Goal: Information Seeking & Learning: Learn about a topic

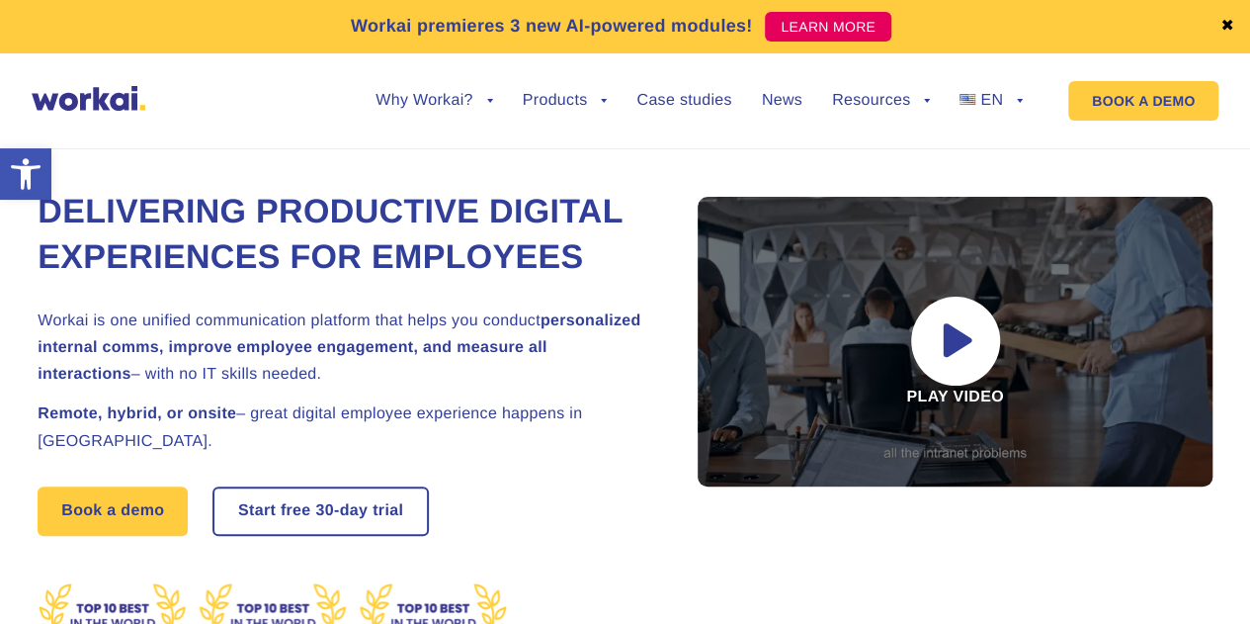
scroll to position [99, 0]
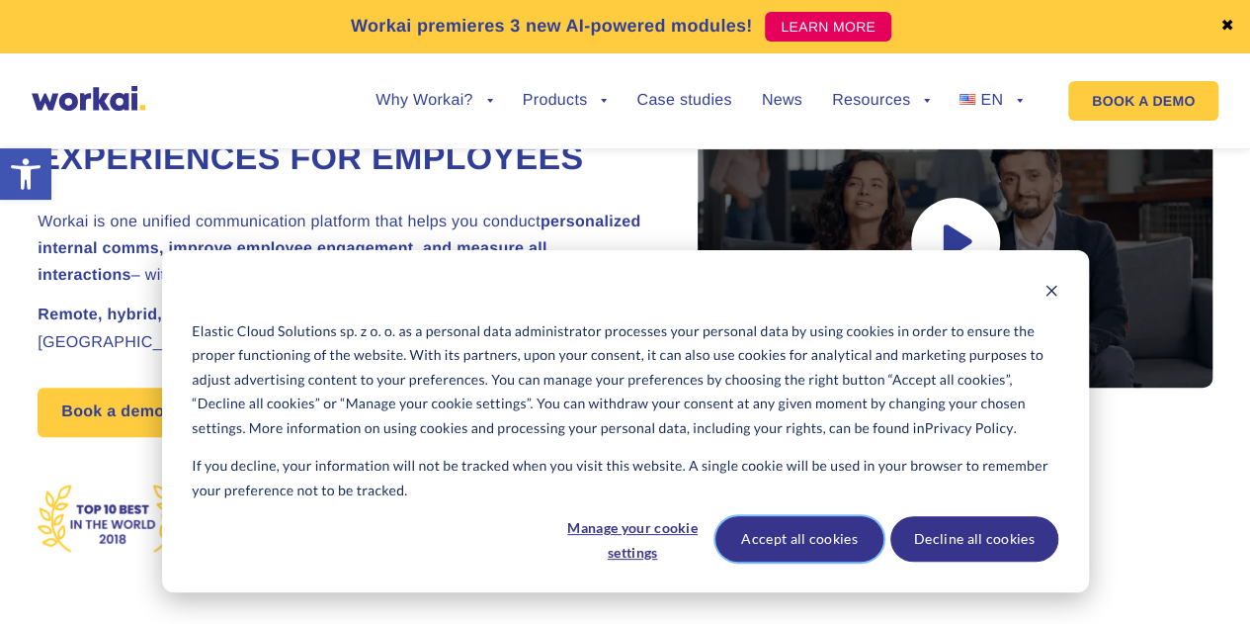
click at [768, 556] on button "Accept all cookies" at bounding box center [800, 538] width 168 height 45
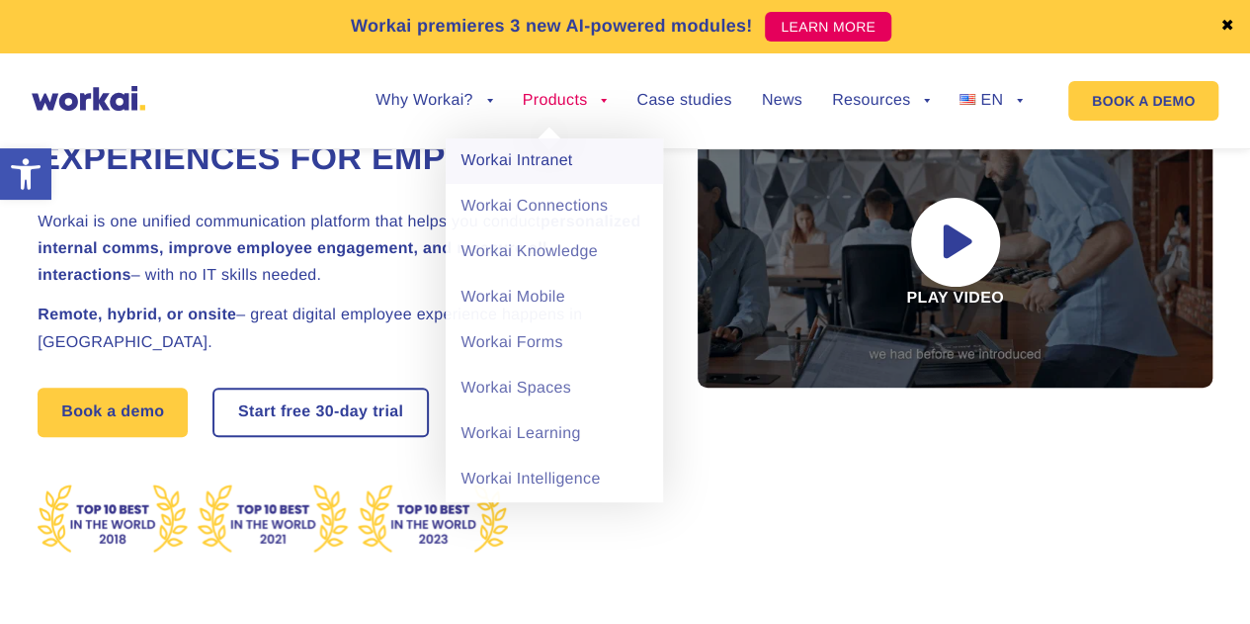
click at [517, 154] on link "Workai Intranet" at bounding box center [554, 160] width 217 height 45
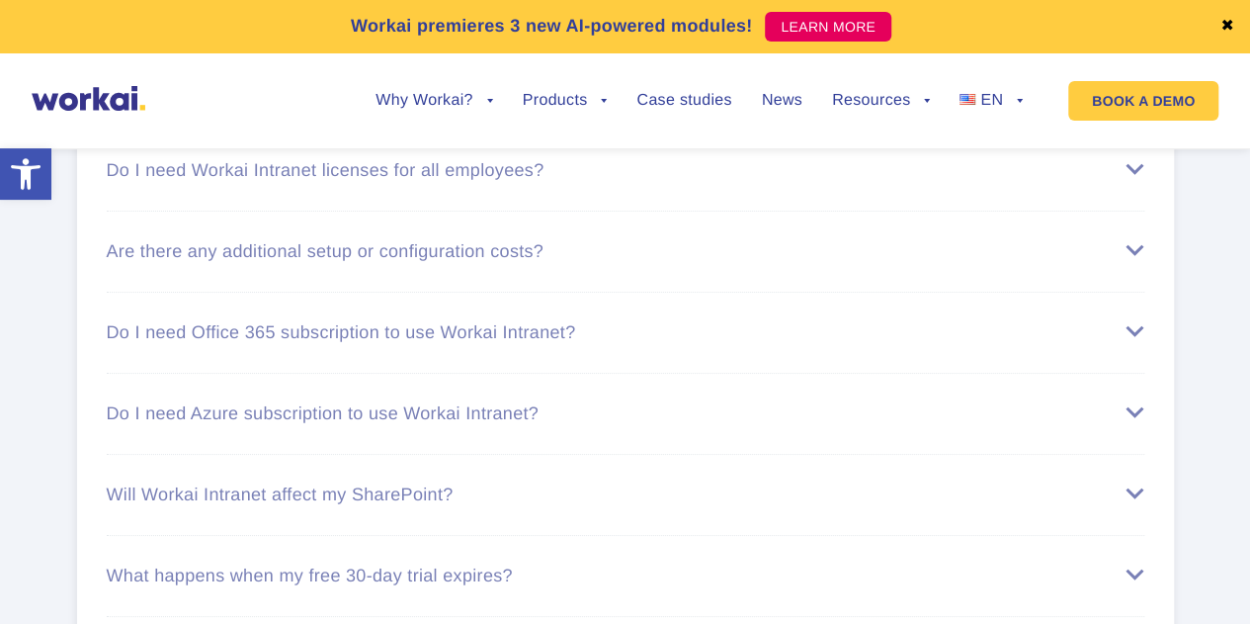
scroll to position [7313, 0]
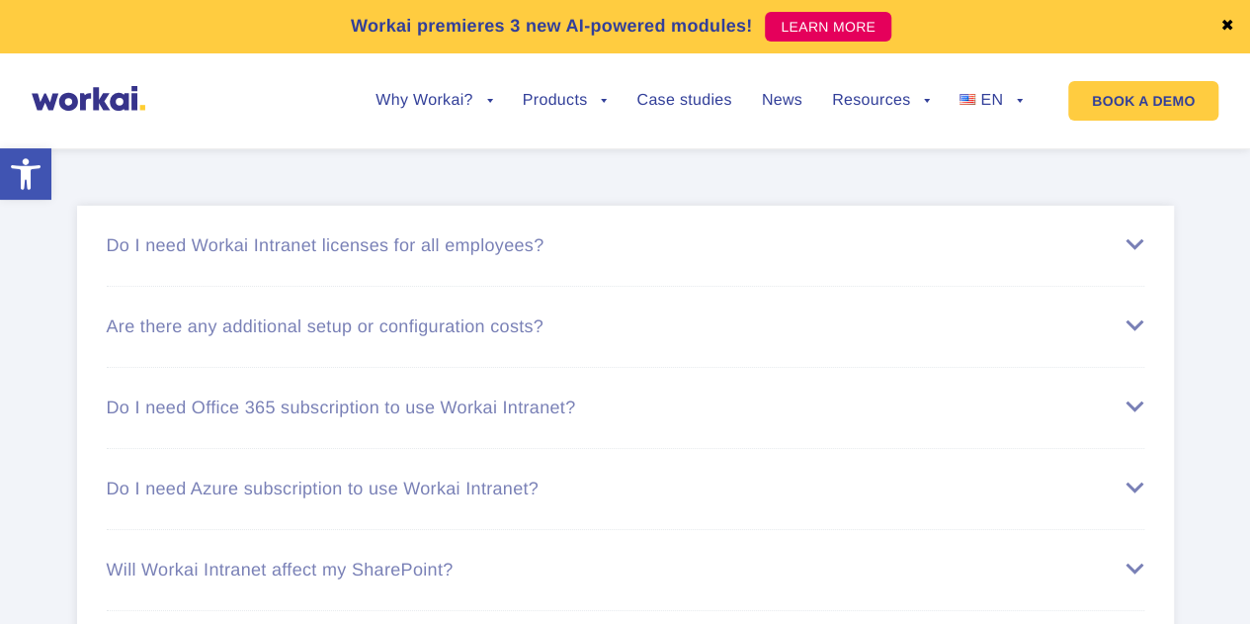
click at [864, 261] on li "Do I need Workai Intranet licenses for all employees? Each employee who has the…" at bounding box center [626, 246] width 1038 height 81
click at [848, 256] on div "Do I need Workai Intranet licenses for all employees?" at bounding box center [626, 245] width 1038 height 21
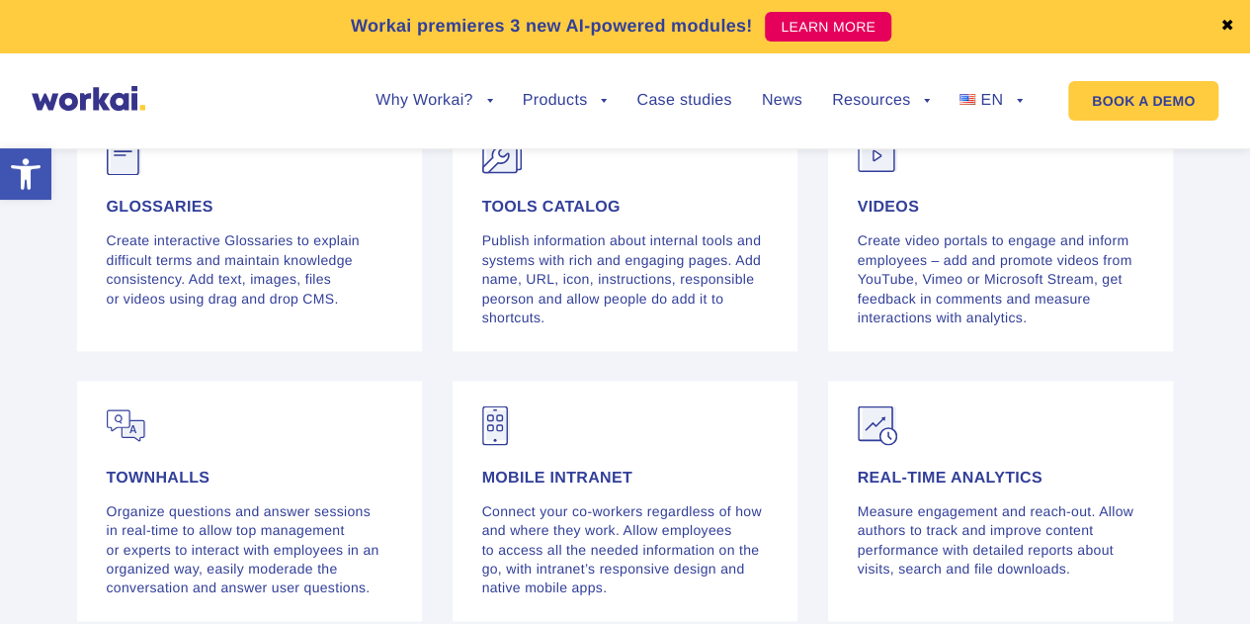
scroll to position [5238, 0]
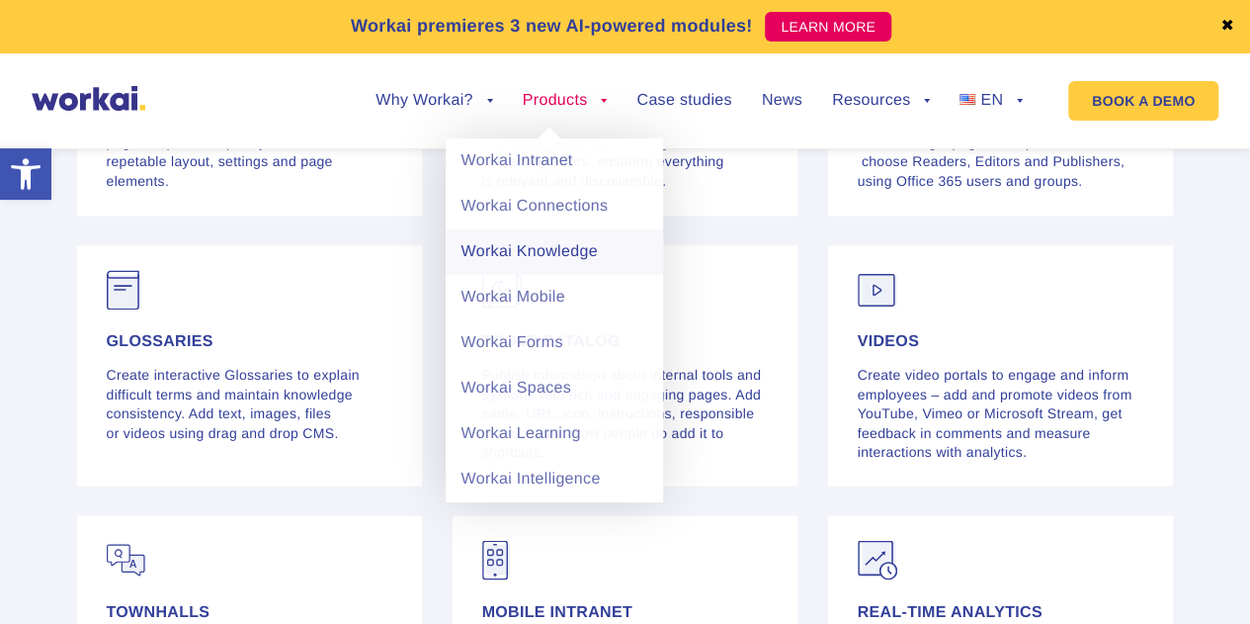
click at [566, 241] on link "Workai Knowledge" at bounding box center [554, 251] width 217 height 45
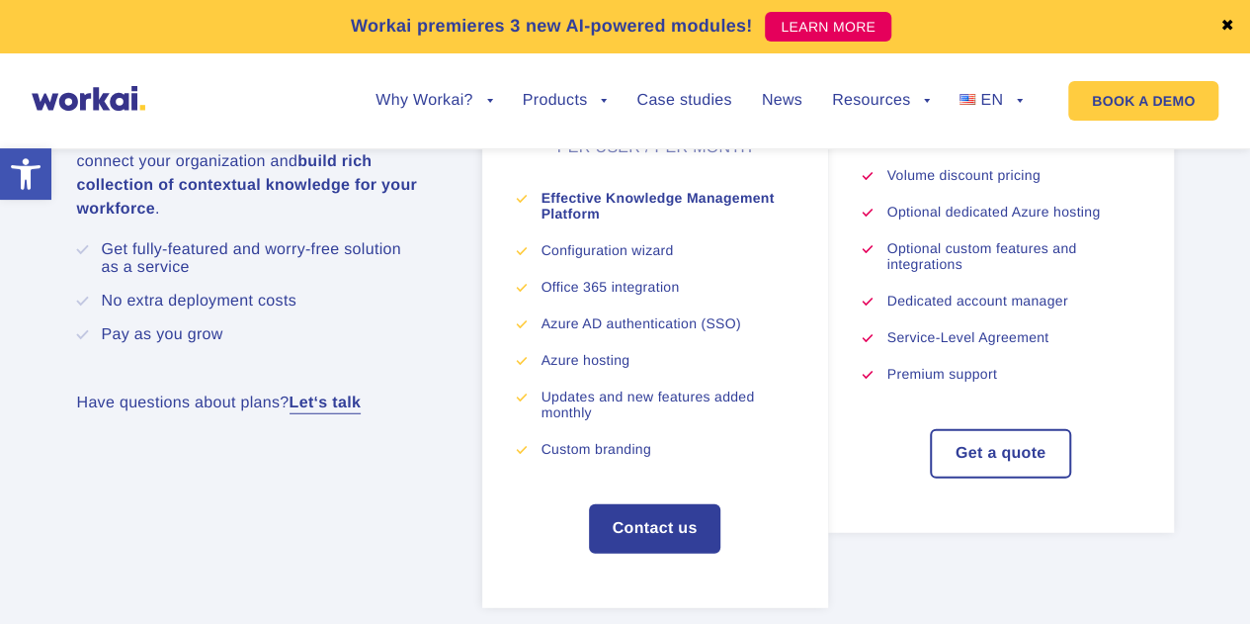
scroll to position [6226, 0]
